Goal: Find specific page/section: Find specific page/section

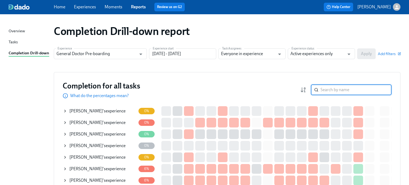
click at [339, 90] on input "search" at bounding box center [355, 89] width 71 height 11
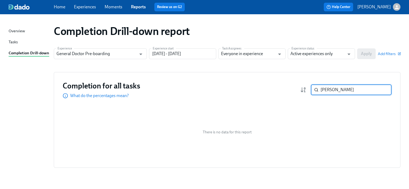
type input "dale roberts"
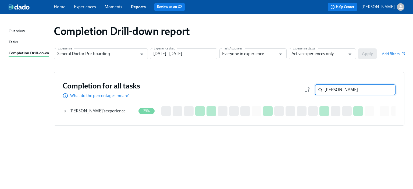
click at [105, 110] on div "Dale Roberts 's experience" at bounding box center [97, 111] width 56 height 6
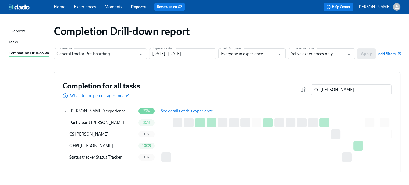
click at [173, 109] on span "See details of this experience" at bounding box center [187, 110] width 52 height 5
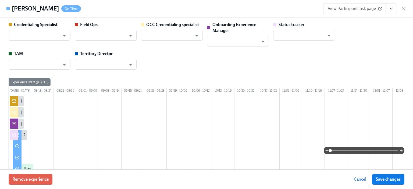
type input "[PERSON_NAME]"
type input "Ashlie Mount"
type input "Shavona Mayers Dixon"
type input "[PERSON_NAME]"
type input "Status Tracker"
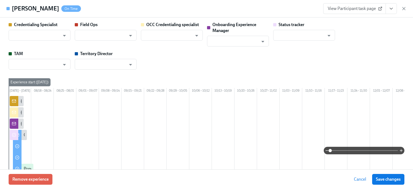
type input "Sedale Mullen"
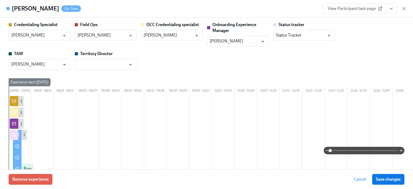
click at [351, 6] on span "View Participant task page" at bounding box center [353, 8] width 53 height 5
